Goal: Information Seeking & Learning: Find specific fact

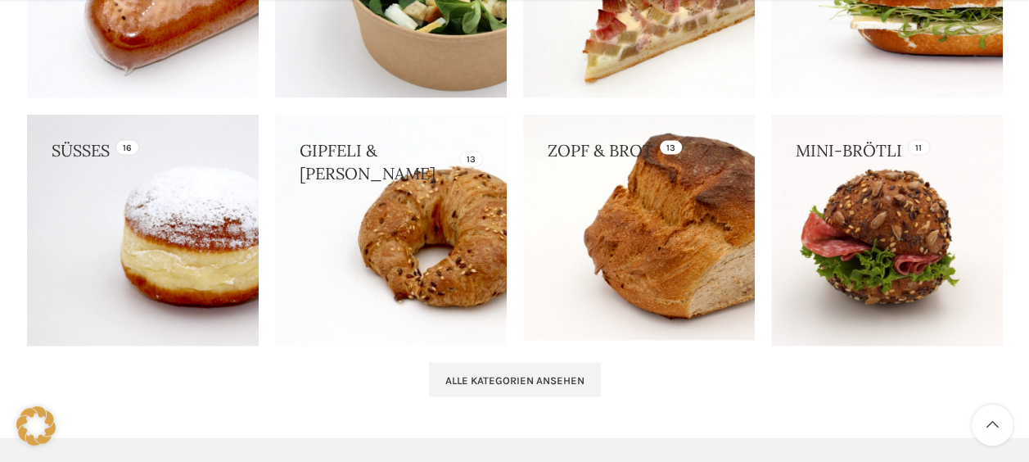
scroll to position [1938, 0]
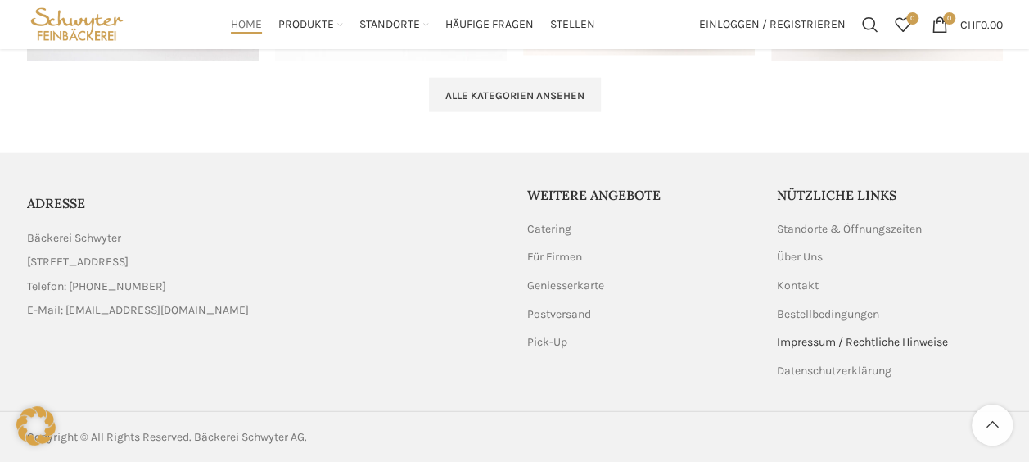
click at [812, 343] on link "Impressum / Rechtliche Hinweise" at bounding box center [863, 342] width 173 height 16
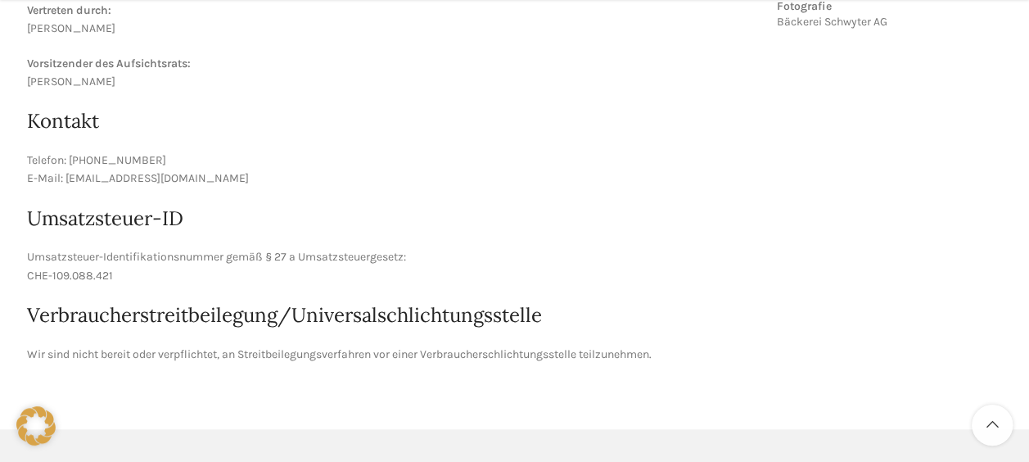
scroll to position [573, 0]
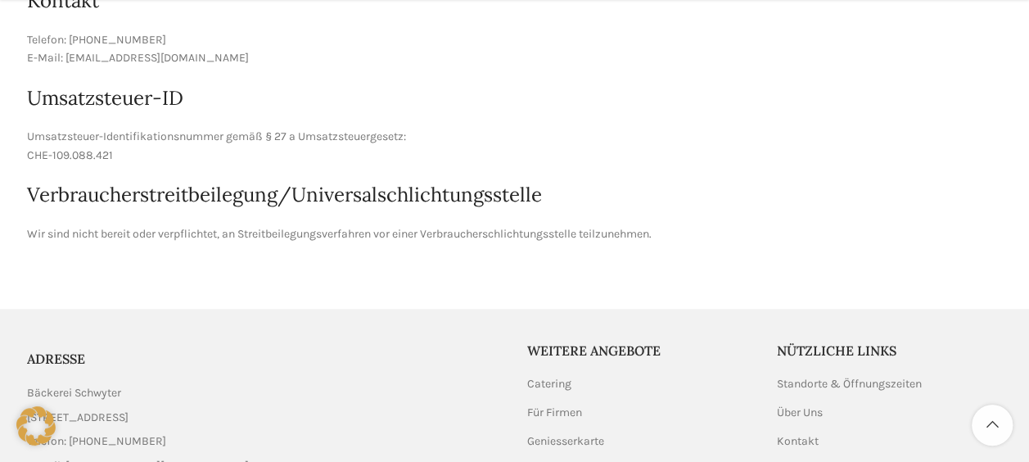
drag, startPoint x: 122, startPoint y: 157, endPoint x: 18, endPoint y: 156, distance: 104.0
copy p "CHE-109.088.421"
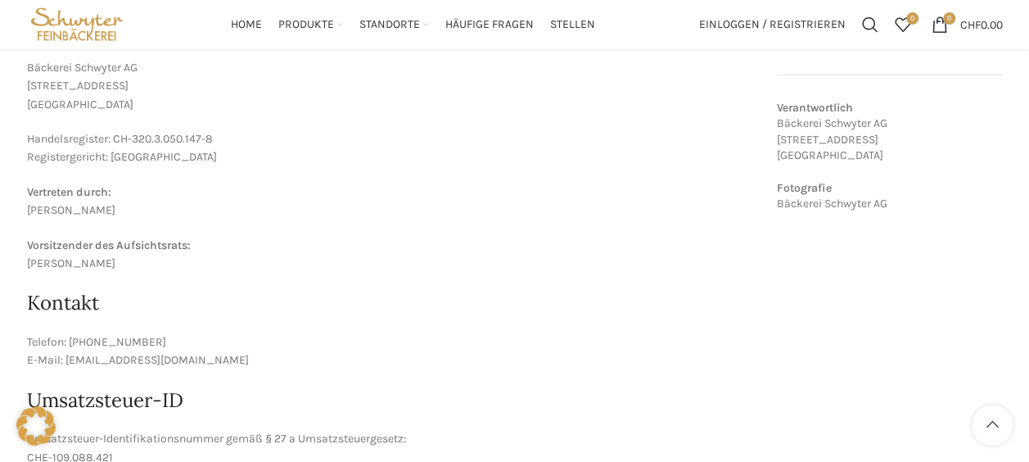
scroll to position [246, 0]
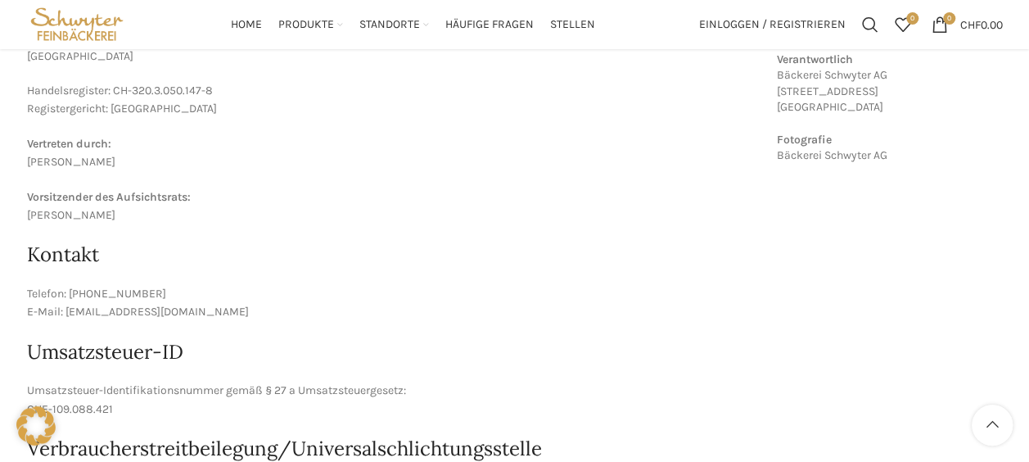
click at [291, 295] on p "Telefon: [PHONE_NUMBER] E-Mail: [EMAIL_ADDRESS][DOMAIN_NAME]" at bounding box center [390, 303] width 726 height 37
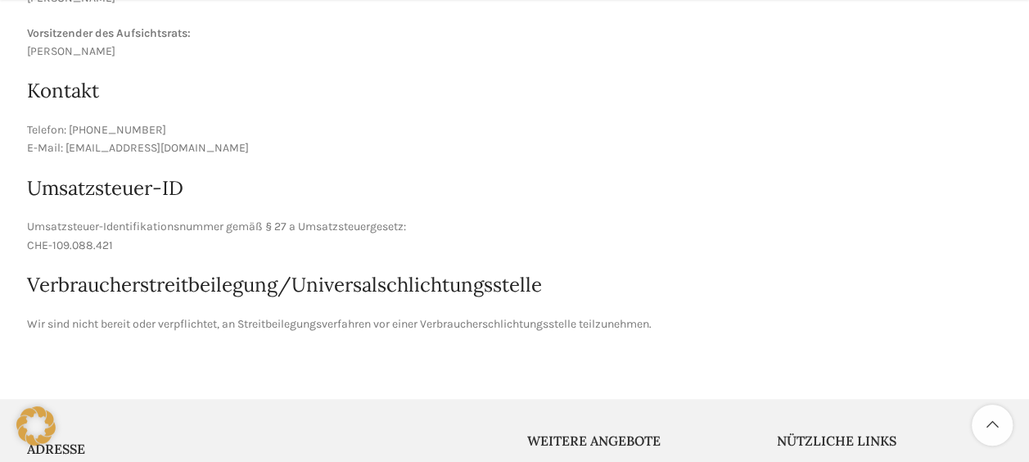
scroll to position [484, 0]
click at [282, 97] on h2 "Kontakt" at bounding box center [390, 90] width 726 height 28
